Goal: Task Accomplishment & Management: Use online tool/utility

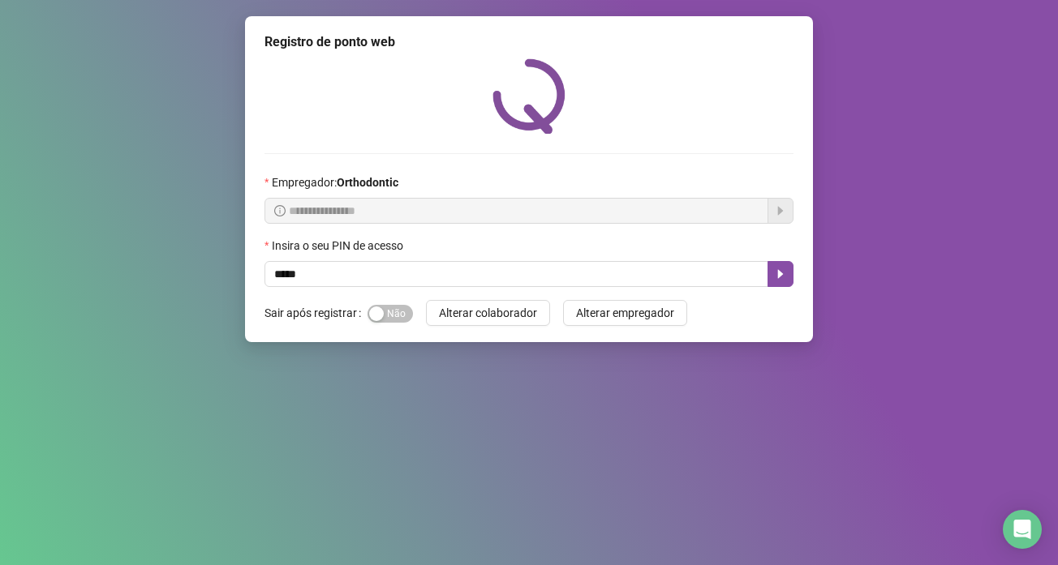
type input "*****"
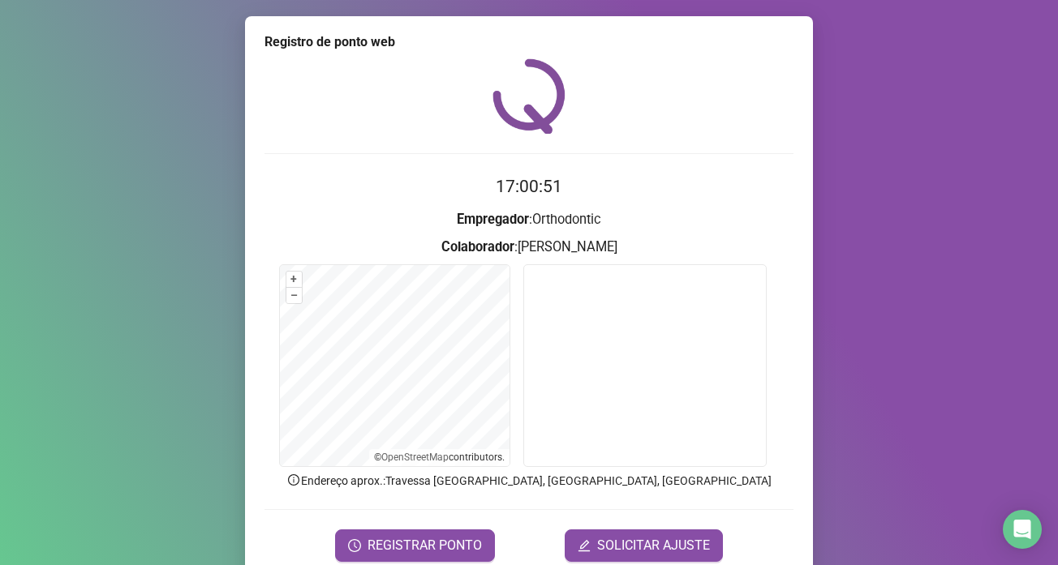
scroll to position [68, 0]
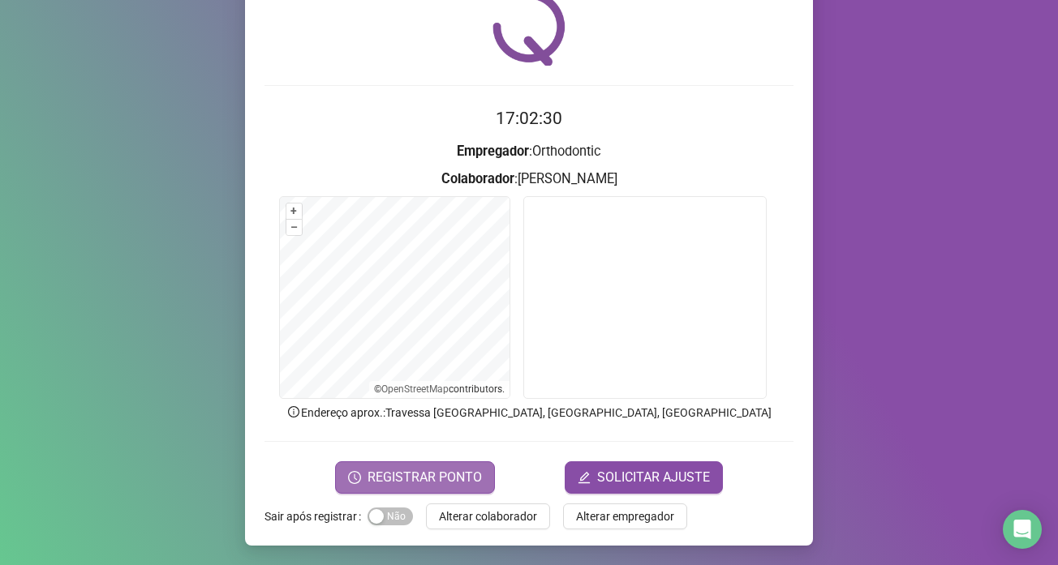
click at [435, 488] on button "REGISTRAR PONTO" at bounding box center [415, 477] width 160 height 32
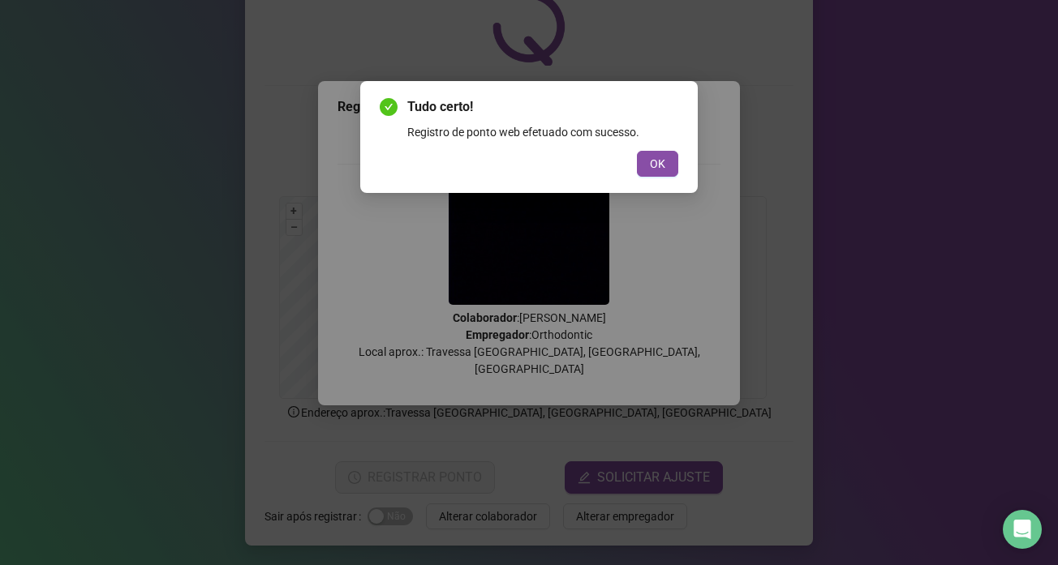
click at [677, 164] on button "OK" at bounding box center [657, 164] width 41 height 26
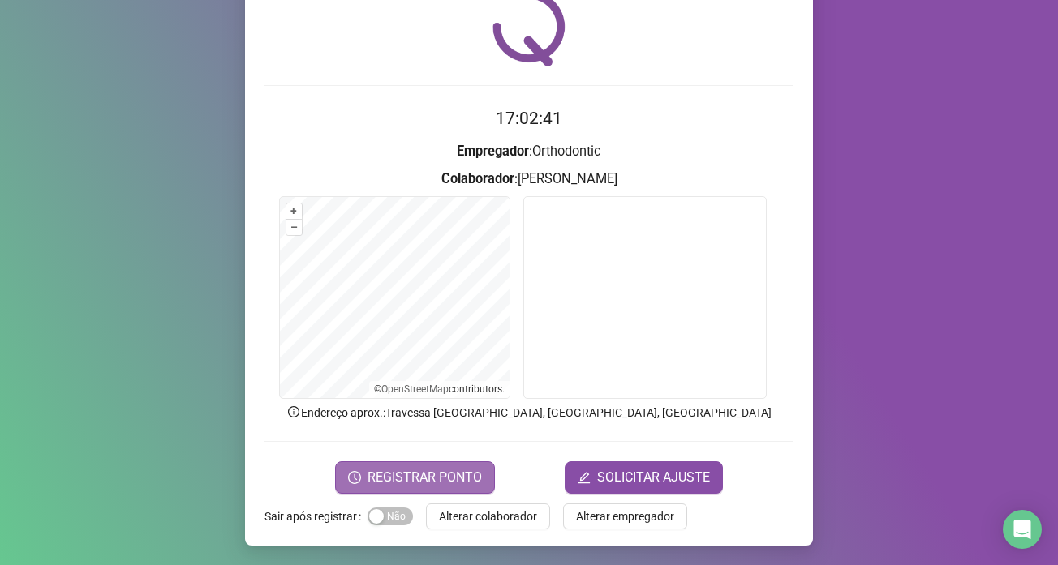
click at [379, 465] on button "REGISTRAR PONTO" at bounding box center [415, 477] width 160 height 32
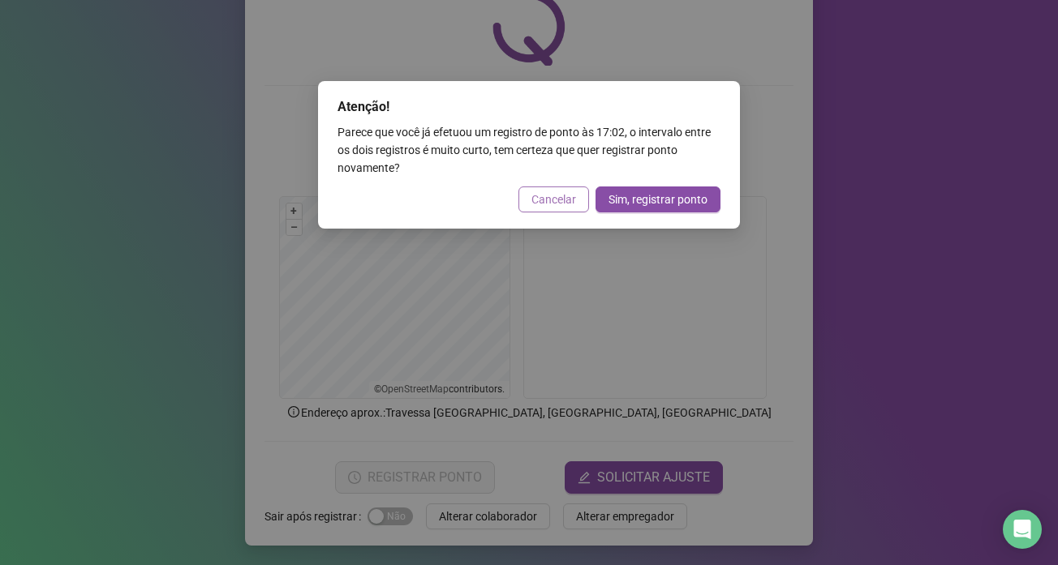
click at [546, 195] on span "Cancelar" at bounding box center [553, 200] width 45 height 18
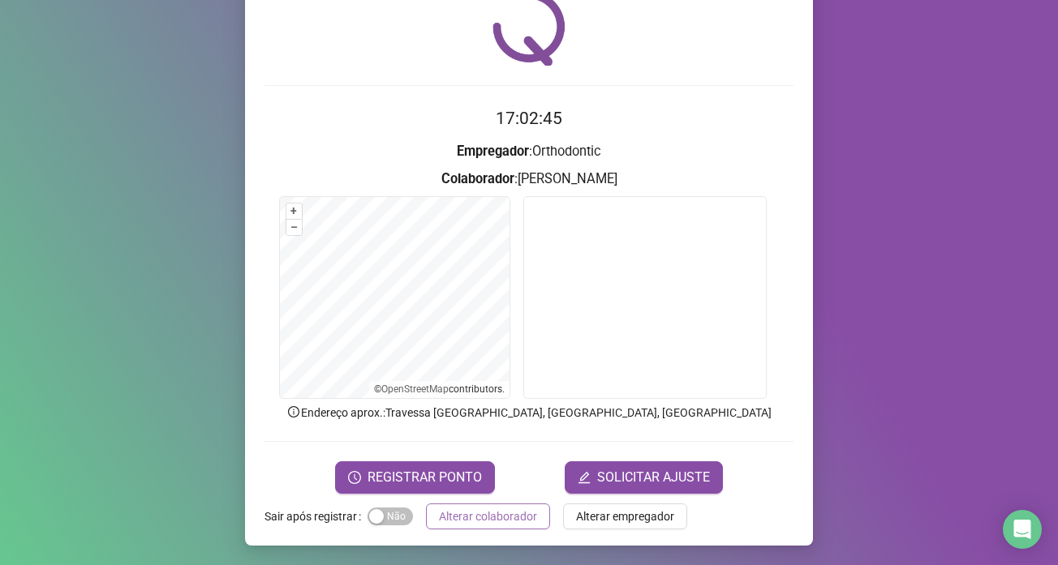
click at [484, 525] on span "Alterar colaborador" at bounding box center [488, 517] width 98 height 18
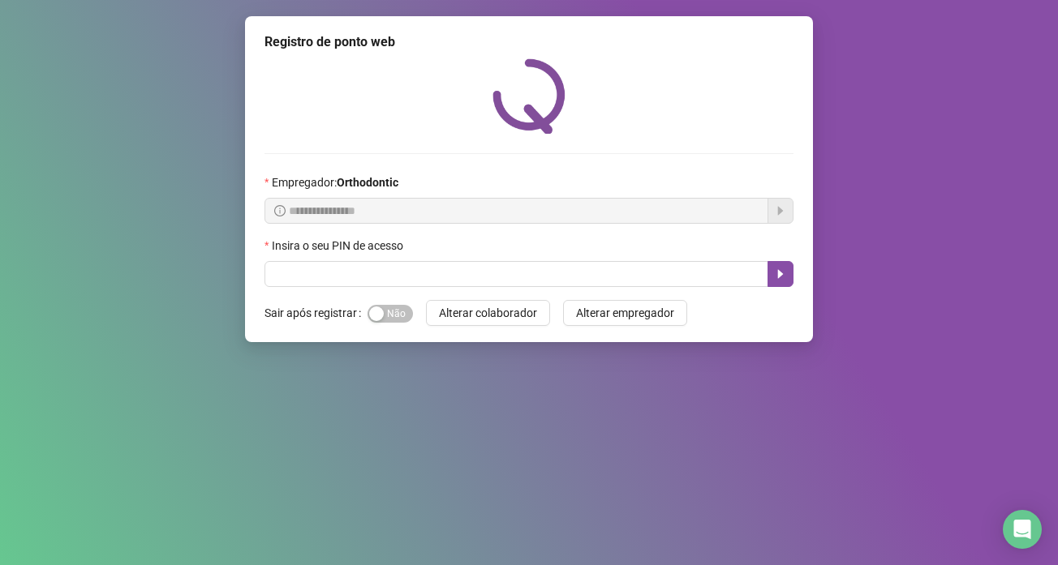
scroll to position [0, 0]
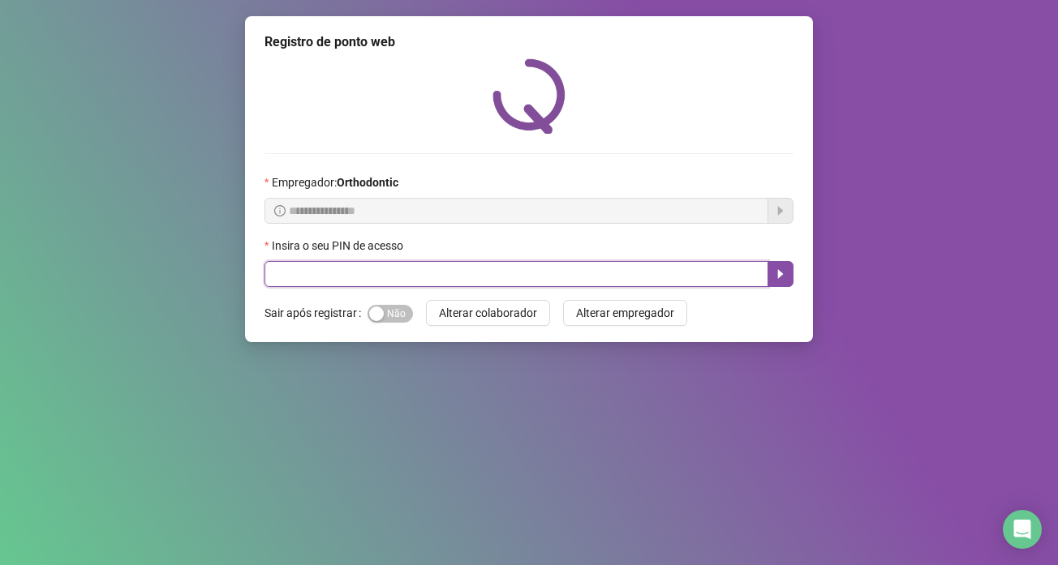
click at [295, 265] on input "text" at bounding box center [516, 274] width 504 height 26
type input "*****"
click at [788, 277] on button "button" at bounding box center [780, 274] width 26 height 26
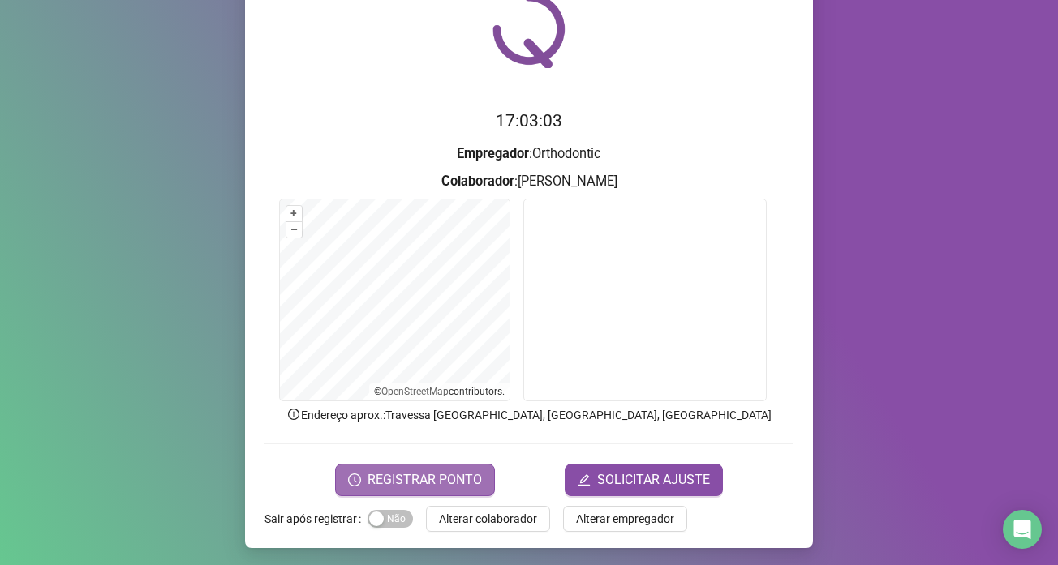
scroll to position [68, 0]
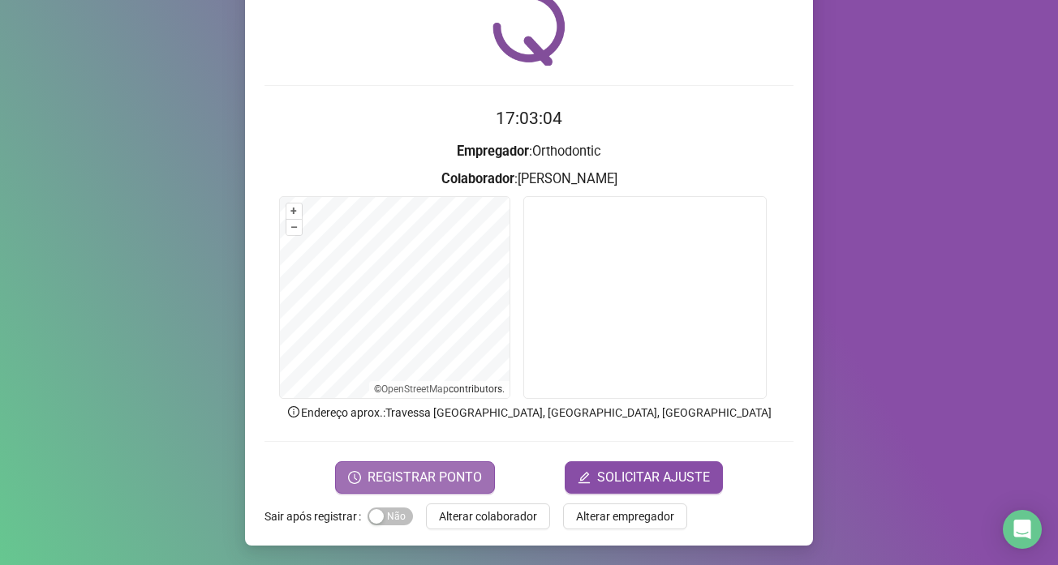
click at [404, 464] on button "REGISTRAR PONTO" at bounding box center [415, 477] width 160 height 32
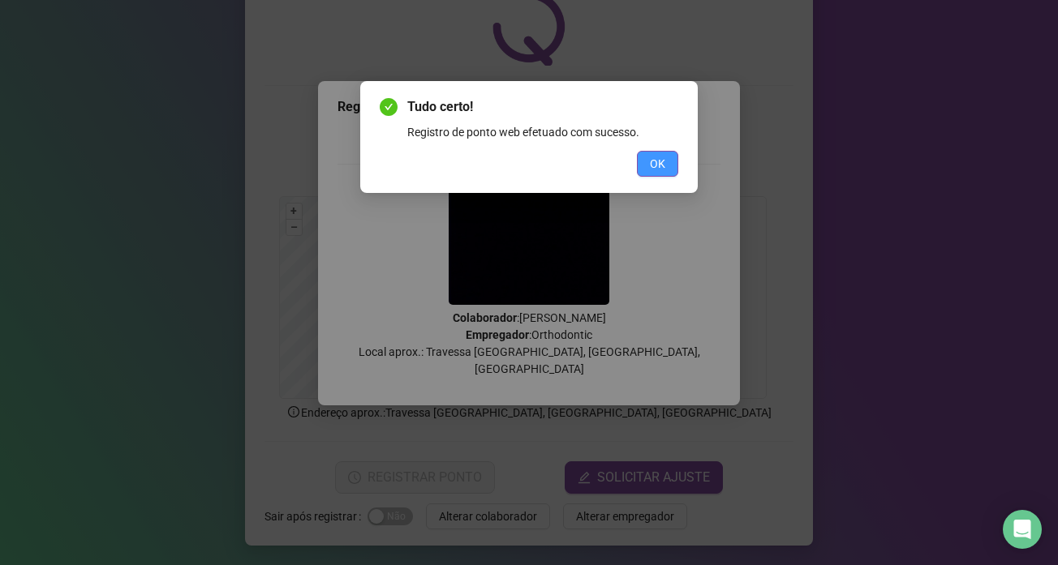
click at [655, 159] on span "OK" at bounding box center [657, 164] width 15 height 18
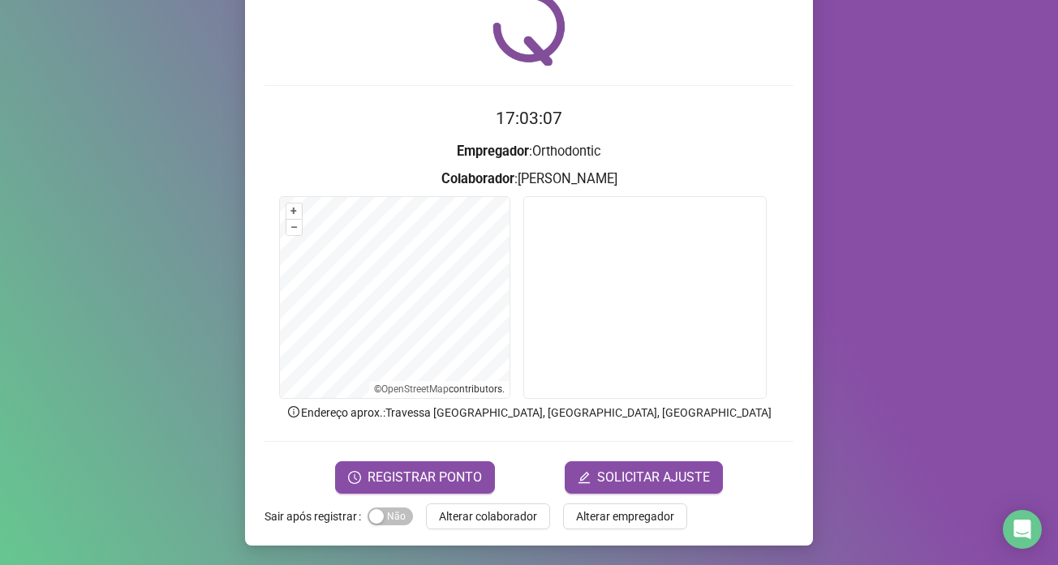
click at [903, 191] on div "Registro de ponto web 17:03:07 Empregador : Orthodontic Colaborador : [PERSON_N…" at bounding box center [529, 282] width 1058 height 565
click at [505, 519] on span "Alterar colaborador" at bounding box center [488, 517] width 98 height 18
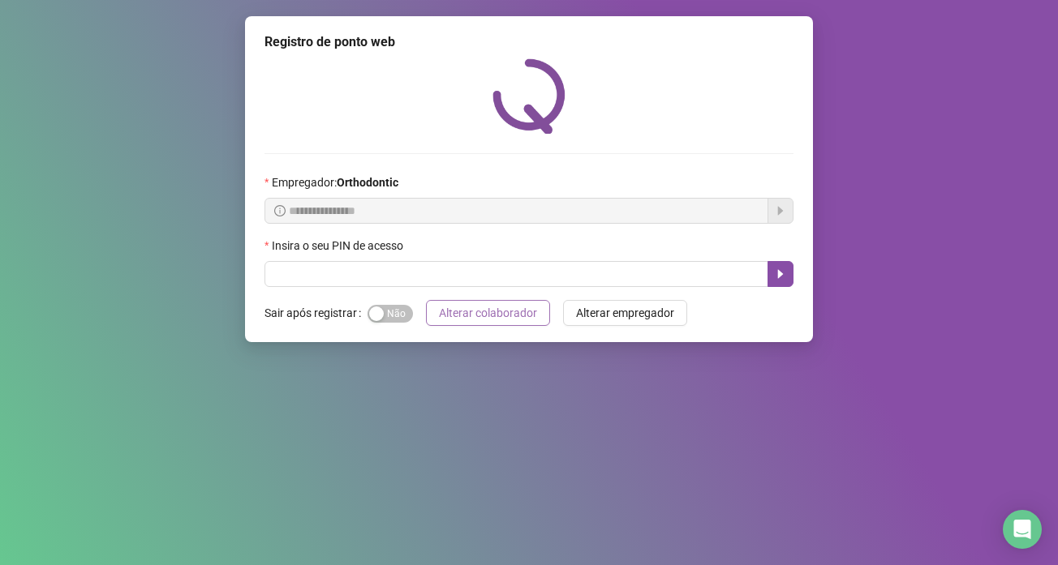
scroll to position [0, 0]
